Goal: Task Accomplishment & Management: Use online tool/utility

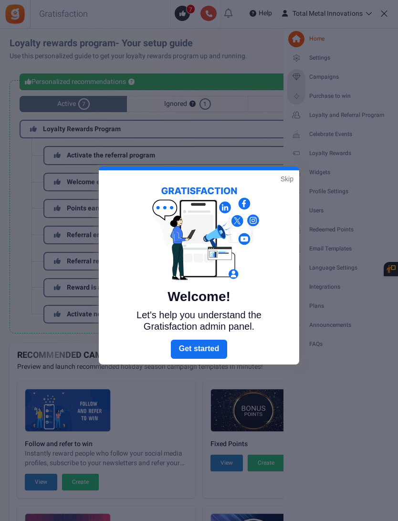
scroll to position [233, 4]
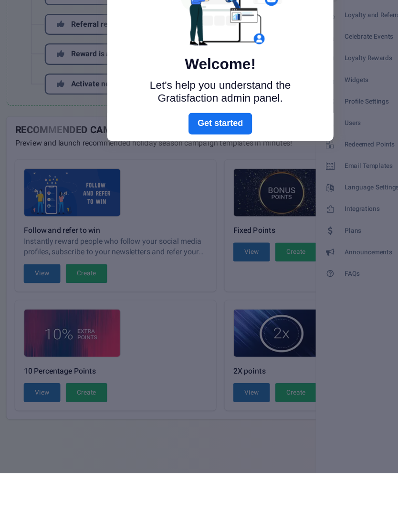
click at [190, 202] on link "Next" at bounding box center [199, 211] width 56 height 19
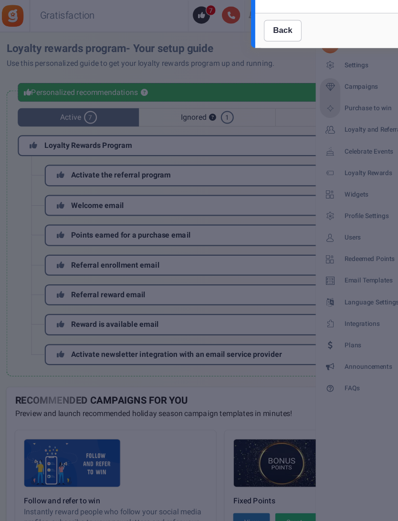
scroll to position [0, 0]
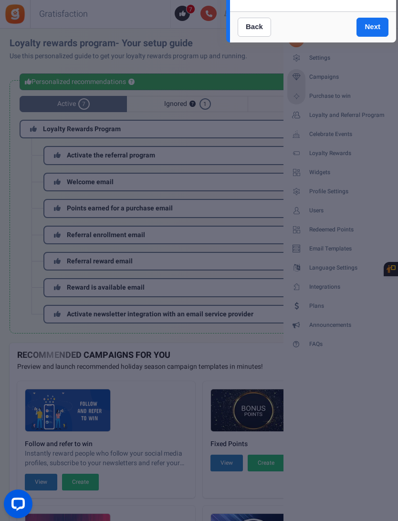
click at [252, 27] on link "Back" at bounding box center [253, 27] width 33 height 19
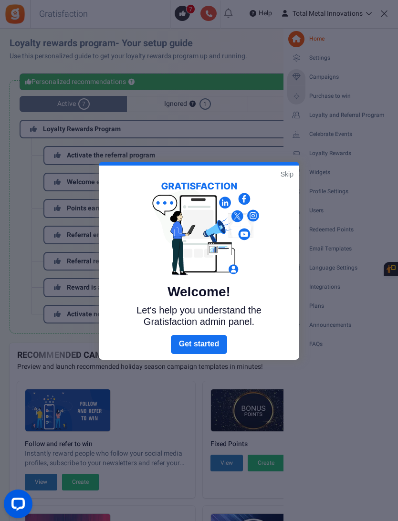
click at [322, 96] on div at bounding box center [199, 260] width 398 height 521
click at [321, 104] on div at bounding box center [199, 260] width 398 height 521
click at [318, 90] on div at bounding box center [199, 260] width 398 height 521
click at [321, 93] on div at bounding box center [199, 260] width 398 height 521
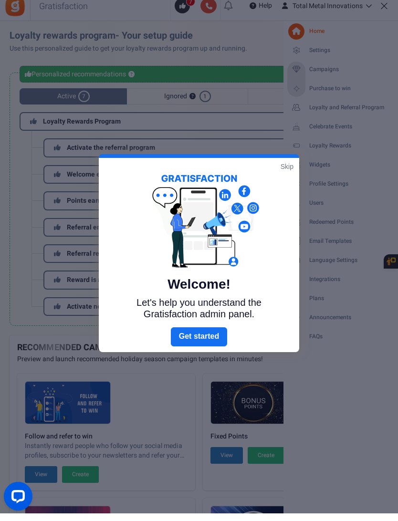
click at [157, 210] on div at bounding box center [199, 260] width 398 height 521
click at [381, 8] on div at bounding box center [199, 260] width 398 height 521
click at [392, 256] on div at bounding box center [199, 260] width 398 height 521
click at [376, 262] on div at bounding box center [199, 260] width 398 height 521
click at [331, 210] on div at bounding box center [199, 260] width 398 height 521
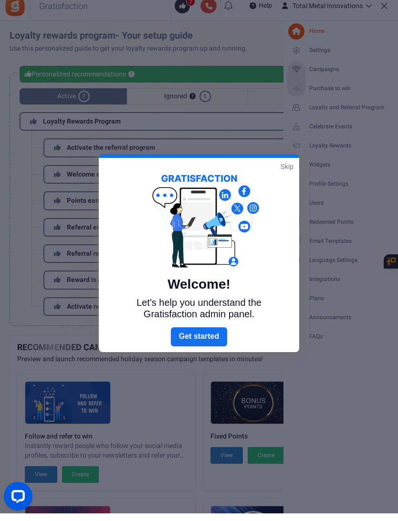
click at [336, 187] on div at bounding box center [199, 260] width 398 height 521
click at [347, 161] on div at bounding box center [199, 260] width 398 height 521
click at [335, 68] on div at bounding box center [199, 260] width 398 height 521
click at [331, 83] on div at bounding box center [199, 260] width 398 height 521
click at [334, 86] on div at bounding box center [199, 260] width 398 height 521
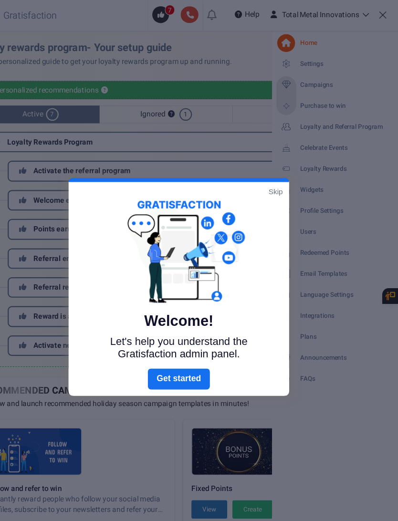
click at [297, 95] on div at bounding box center [199, 260] width 398 height 521
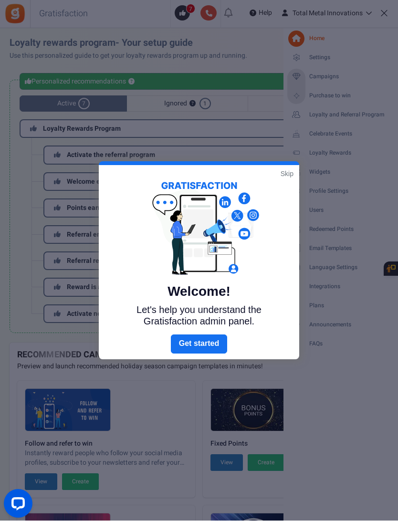
click at [293, 165] on div at bounding box center [199, 260] width 398 height 521
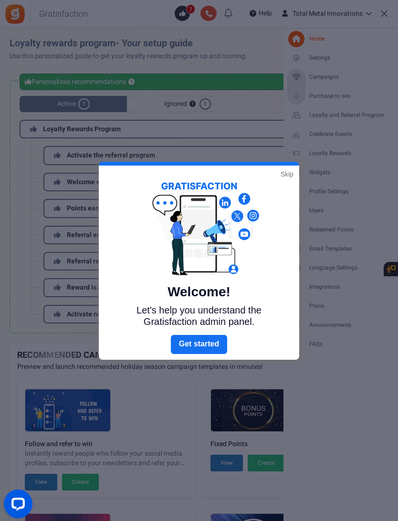
click at [384, 271] on div at bounding box center [199, 260] width 398 height 521
click at [391, 272] on div at bounding box center [199, 260] width 398 height 521
click at [392, 273] on div at bounding box center [199, 260] width 398 height 521
click at [391, 264] on div at bounding box center [199, 260] width 398 height 521
click at [387, 268] on div at bounding box center [199, 260] width 398 height 521
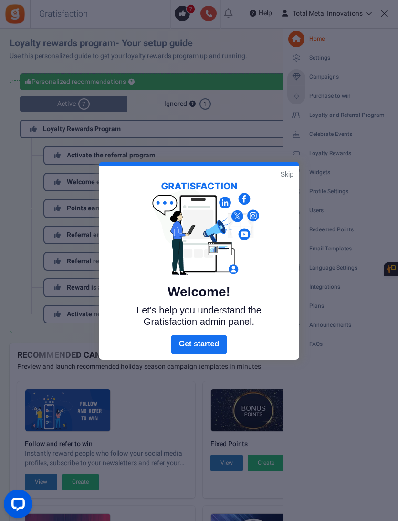
click at [388, 267] on div at bounding box center [199, 260] width 398 height 521
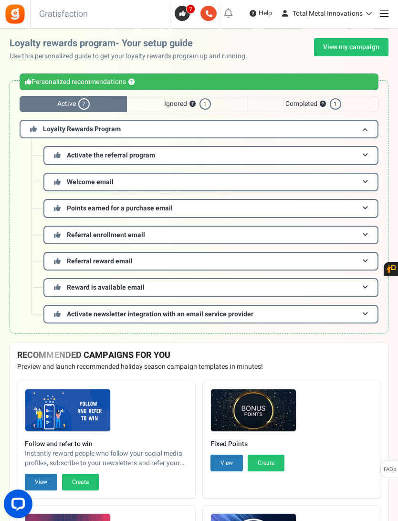
click at [385, 14] on span at bounding box center [384, 13] width 9 height 0
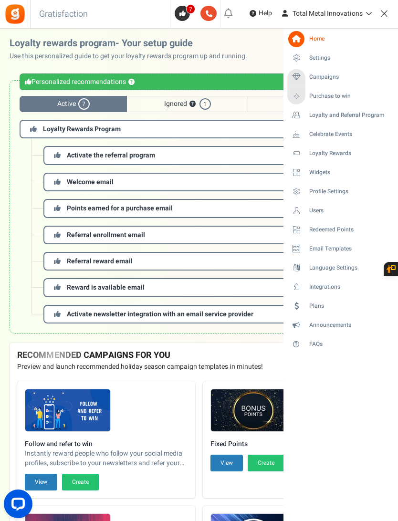
click at [338, 95] on span "Purchase to win" at bounding box center [329, 96] width 41 height 8
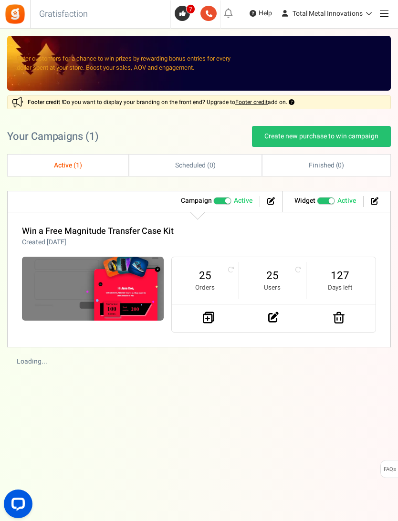
click at [117, 291] on img at bounding box center [93, 289] width 142 height 64
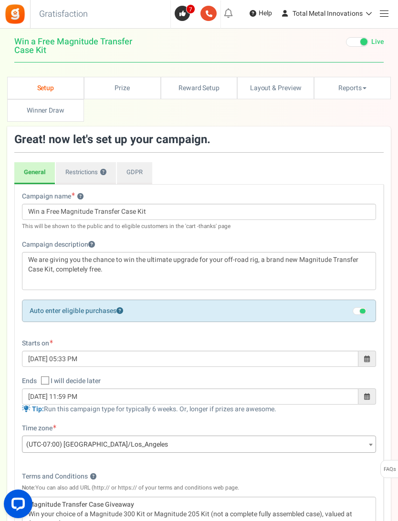
click at [69, 116] on link "Winners Winner Draw" at bounding box center [45, 110] width 77 height 22
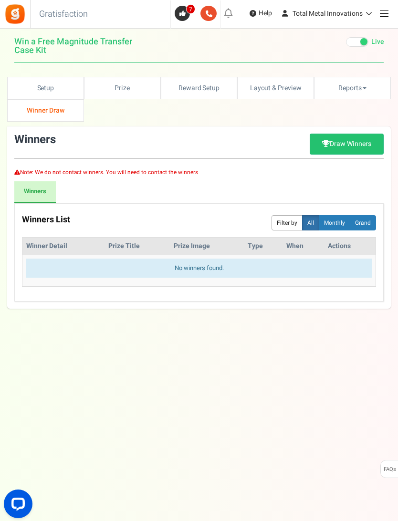
click at [364, 136] on link "Draw Winners" at bounding box center [346, 144] width 74 height 21
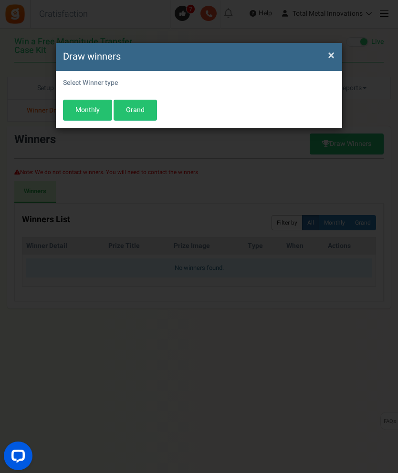
click at [329, 49] on span "×" at bounding box center [331, 55] width 7 height 18
